Goal: Contribute content: Add original content to the website for others to see

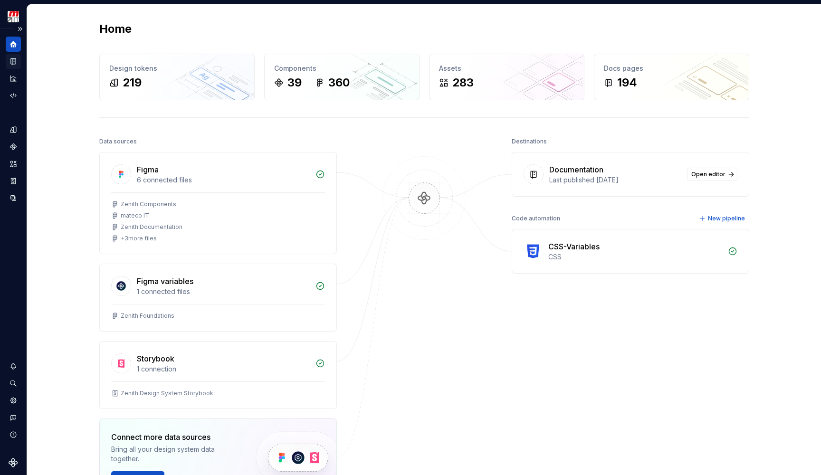
click at [13, 56] on div "Documentation" at bounding box center [13, 61] width 15 height 15
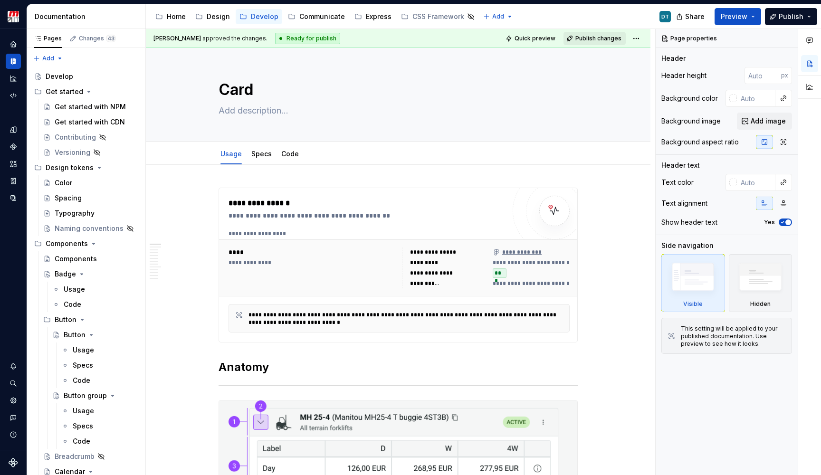
click at [597, 38] on span "Publish changes" at bounding box center [599, 39] width 46 height 8
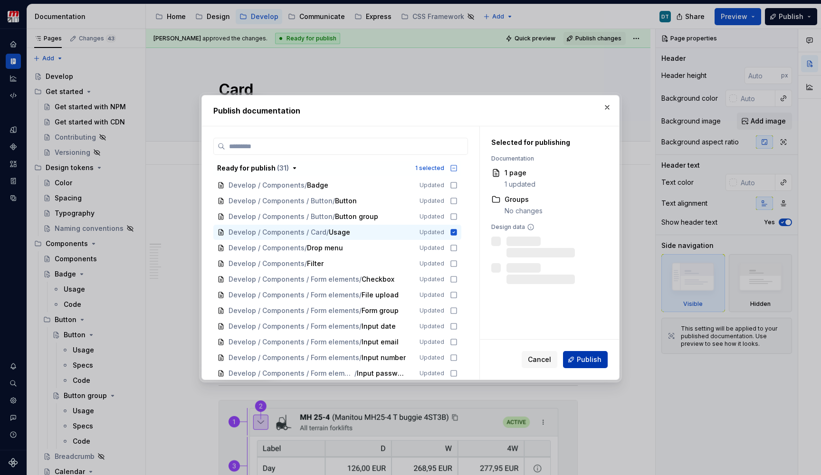
click at [578, 357] on button "Publish" at bounding box center [585, 359] width 45 height 17
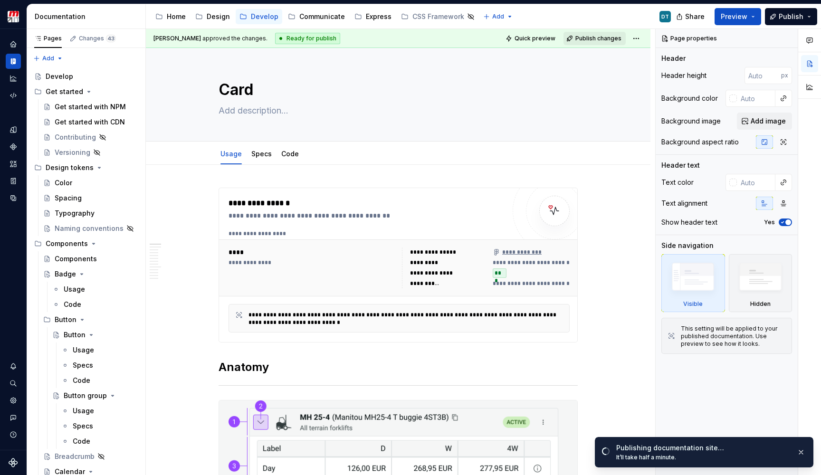
click at [619, 39] on span "Publish changes" at bounding box center [599, 39] width 46 height 8
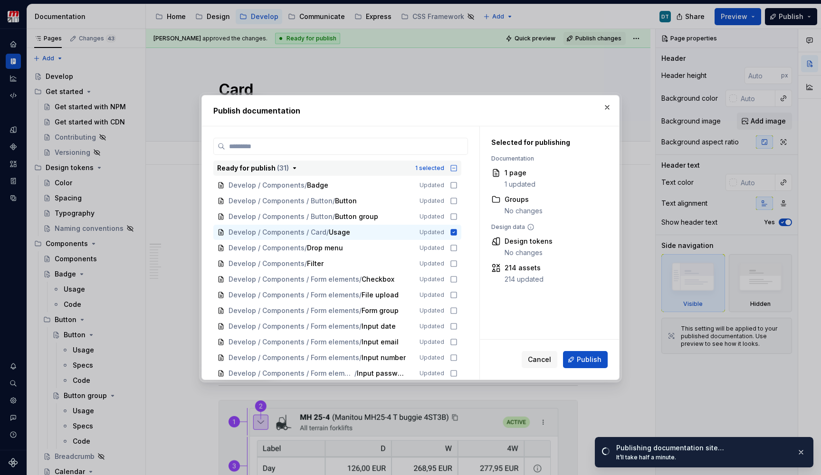
click at [458, 168] on icon "button" at bounding box center [454, 168] width 8 height 8
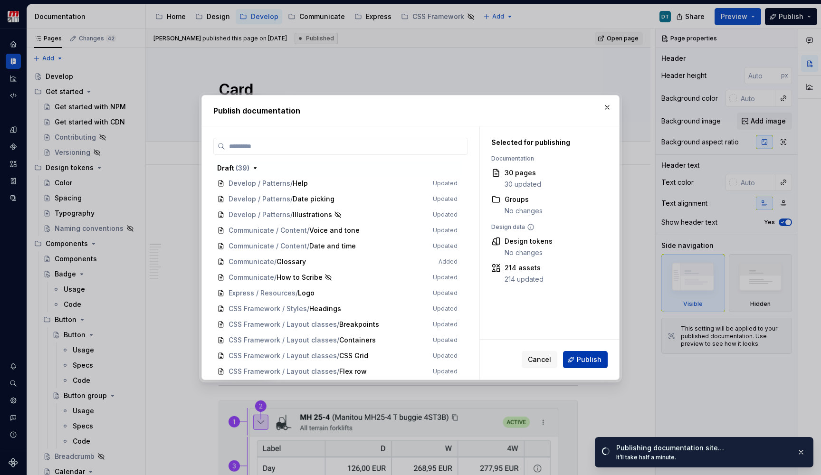
scroll to position [973, 0]
click at [588, 359] on span "Publish" at bounding box center [589, 360] width 25 height 10
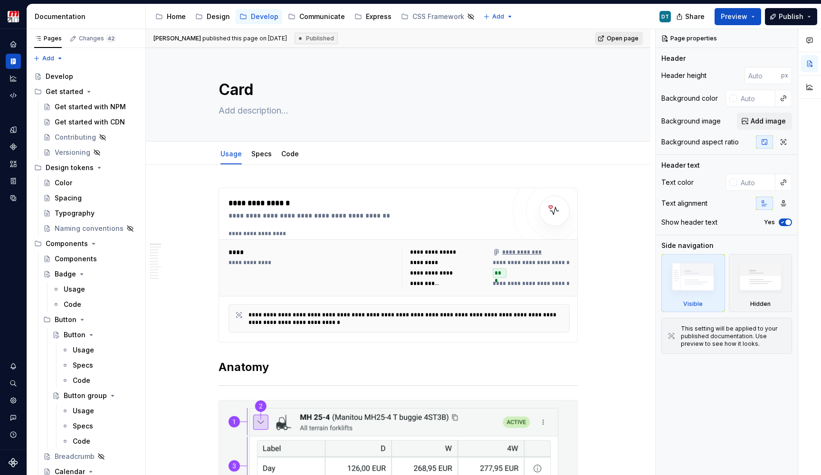
type textarea "*"
